Goal: Task Accomplishment & Management: Complete application form

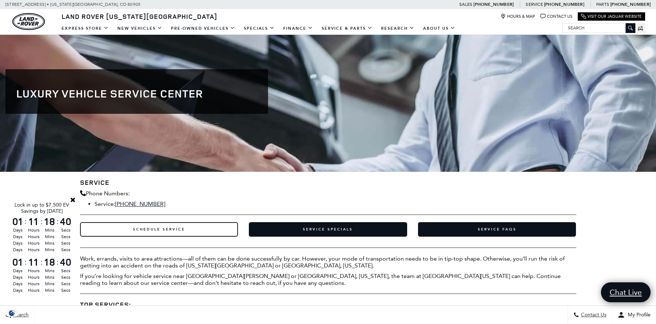
click at [153, 229] on link "Schedule Service" at bounding box center [159, 229] width 158 height 14
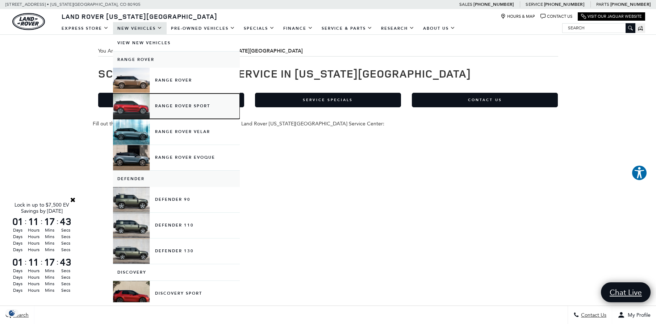
click at [187, 103] on link "Range Rover Sport" at bounding box center [176, 105] width 127 height 25
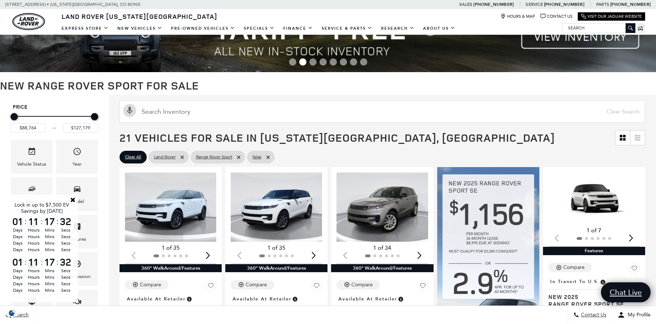
scroll to position [109, 0]
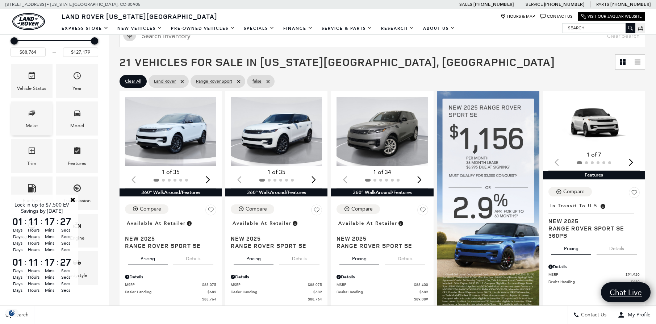
click at [32, 118] on span "Make" at bounding box center [32, 114] width 9 height 15
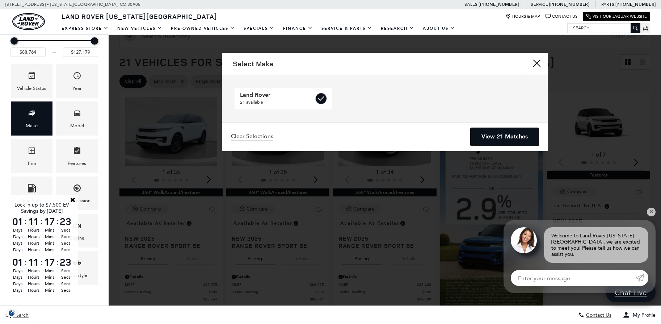
click at [502, 136] on link "View 21 Matches" at bounding box center [505, 137] width 68 height 18
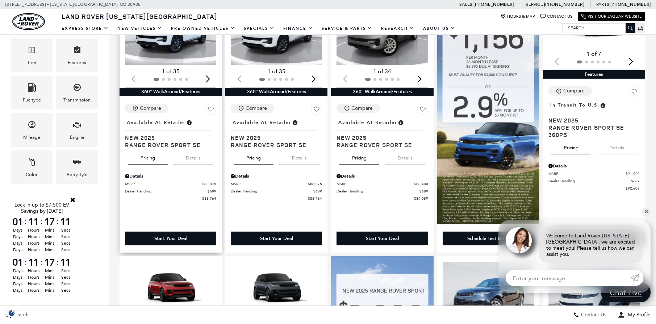
scroll to position [217, 0]
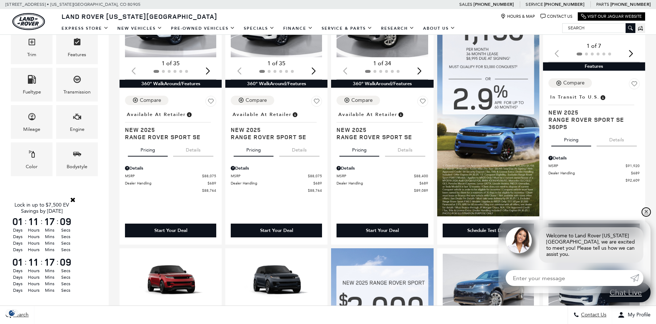
click at [644, 216] on link "✕" at bounding box center [645, 211] width 9 height 9
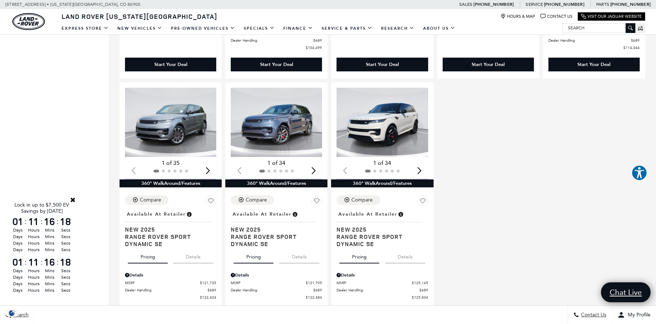
scroll to position [1195, 0]
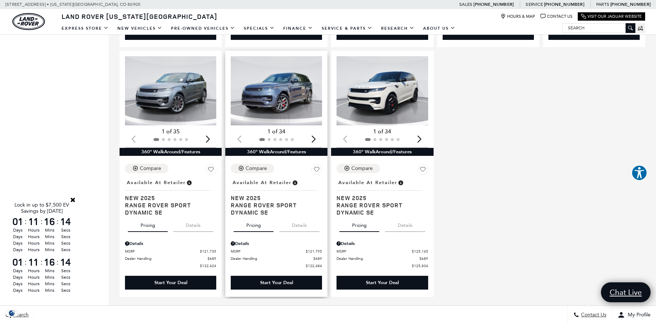
click at [316, 143] on div "Next slide" at bounding box center [313, 139] width 10 height 16
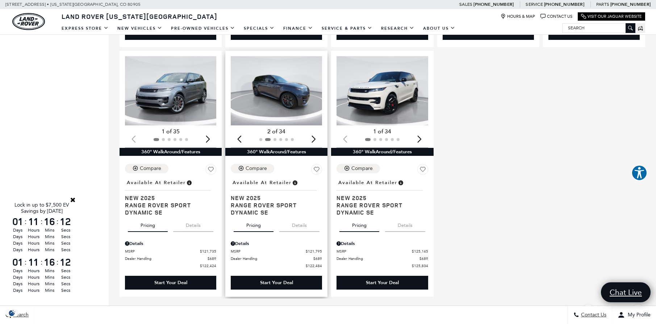
click at [316, 143] on div "Next slide" at bounding box center [313, 139] width 10 height 16
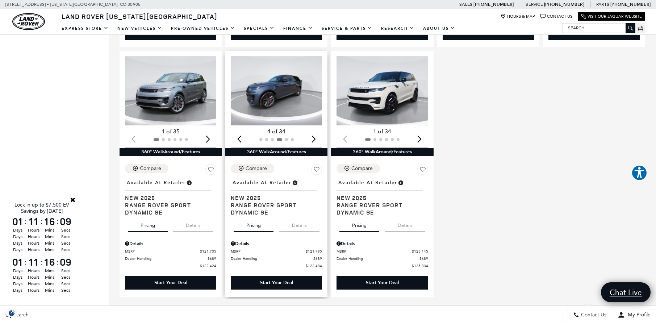
click at [316, 143] on div "Next slide" at bounding box center [313, 139] width 10 height 16
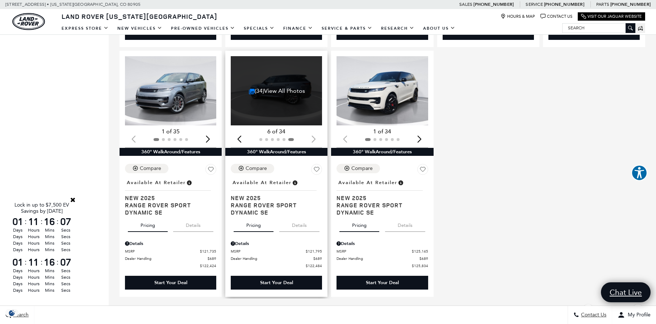
click at [316, 143] on div at bounding box center [276, 139] width 91 height 8
click at [315, 143] on div at bounding box center [276, 139] width 91 height 8
click at [278, 94] on link "(34) View All Photos" at bounding box center [277, 90] width 56 height 7
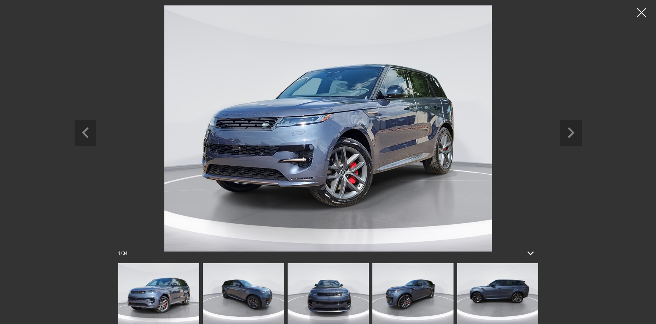
scroll to position [1303, 0]
click at [570, 127] on icon "Next slide" at bounding box center [571, 132] width 22 height 24
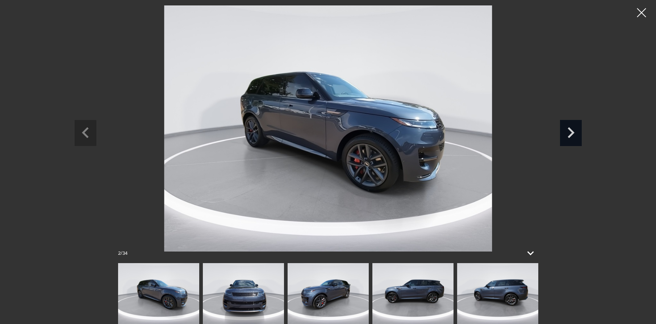
click at [572, 130] on icon "Next slide" at bounding box center [571, 132] width 22 height 24
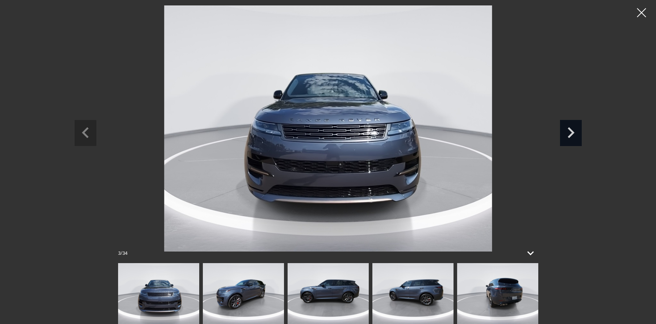
click at [572, 130] on icon "Next slide" at bounding box center [571, 132] width 22 height 24
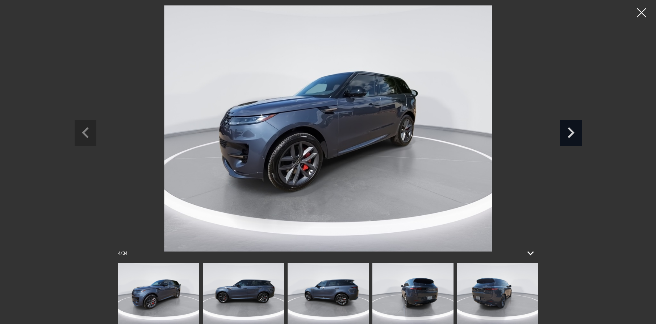
click at [572, 130] on icon "Next slide" at bounding box center [571, 132] width 22 height 24
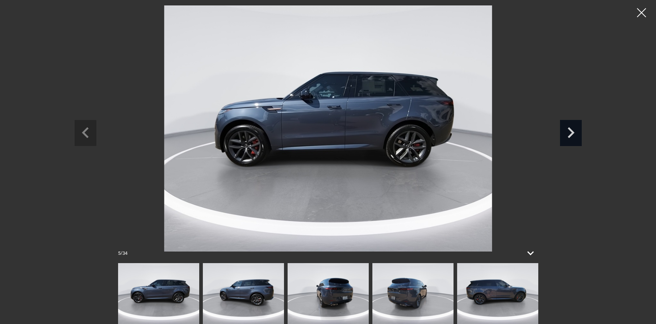
click at [572, 130] on icon "Next slide" at bounding box center [571, 132] width 22 height 24
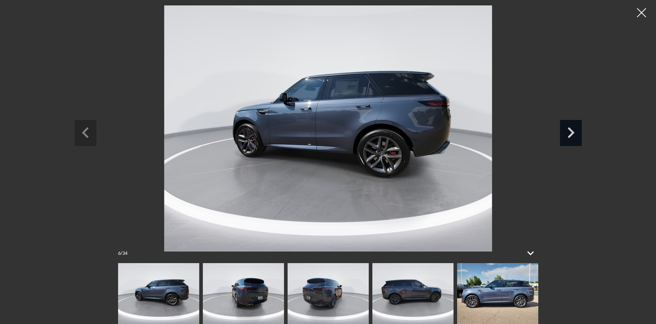
click at [572, 130] on icon "Next slide" at bounding box center [571, 132] width 22 height 24
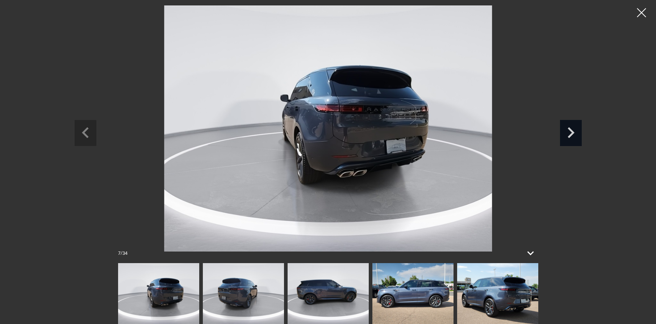
click at [572, 130] on icon "Next slide" at bounding box center [571, 132] width 22 height 24
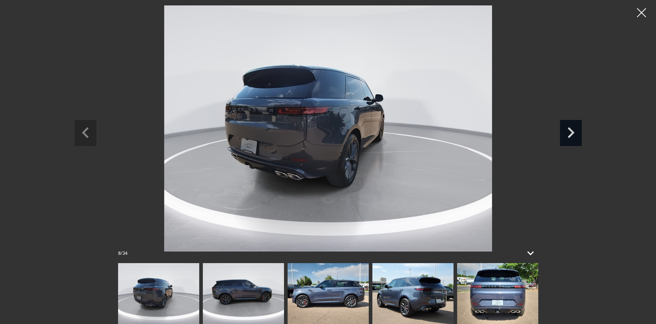
click at [572, 130] on icon "Next slide" at bounding box center [571, 132] width 22 height 24
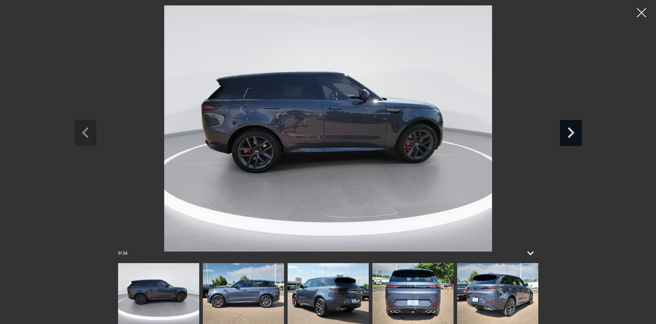
click at [572, 130] on icon "Next slide" at bounding box center [571, 132] width 22 height 24
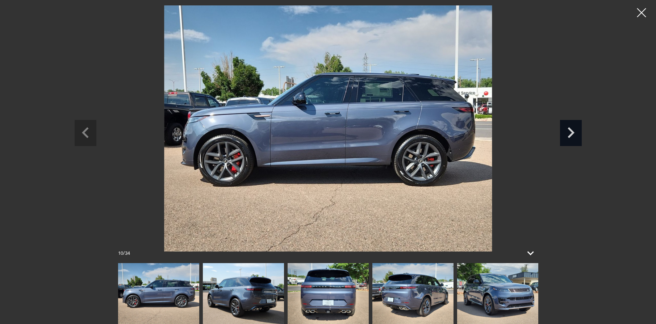
click at [572, 130] on icon "Next slide" at bounding box center [571, 132] width 22 height 24
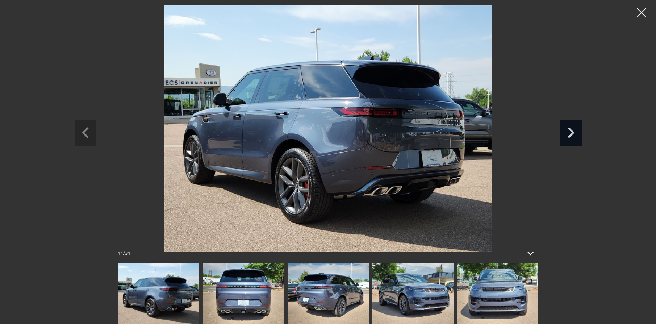
click at [572, 130] on icon "Next slide" at bounding box center [571, 132] width 22 height 24
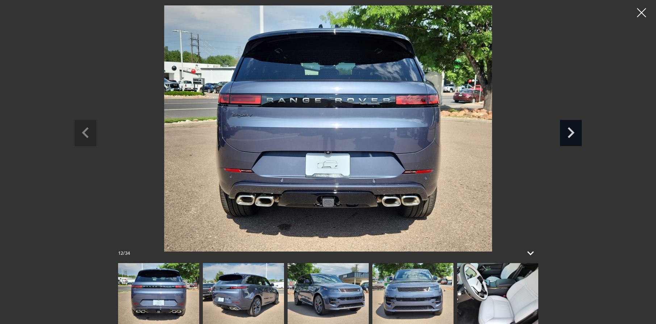
click at [572, 130] on icon "Next slide" at bounding box center [571, 132] width 22 height 24
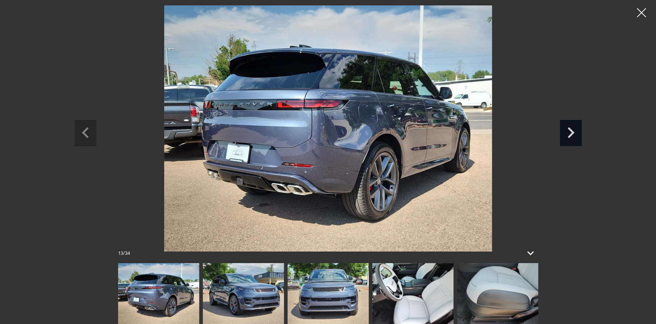
click at [572, 130] on icon "Next slide" at bounding box center [571, 132] width 22 height 24
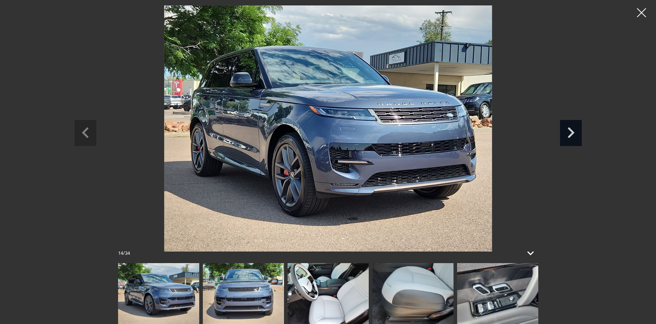
click at [572, 130] on icon "Next slide" at bounding box center [571, 132] width 22 height 24
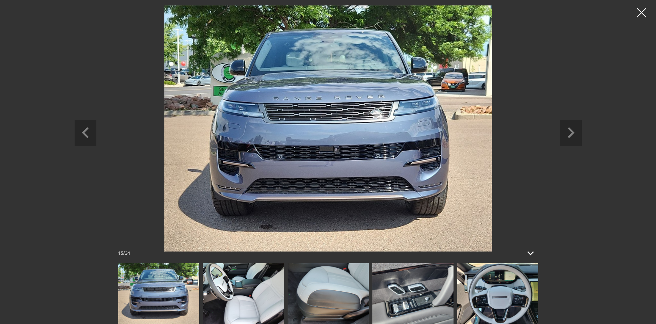
scroll to position [1412, 0]
click at [645, 12] on div at bounding box center [641, 12] width 19 height 19
